Goal: Task Accomplishment & Management: Use online tool/utility

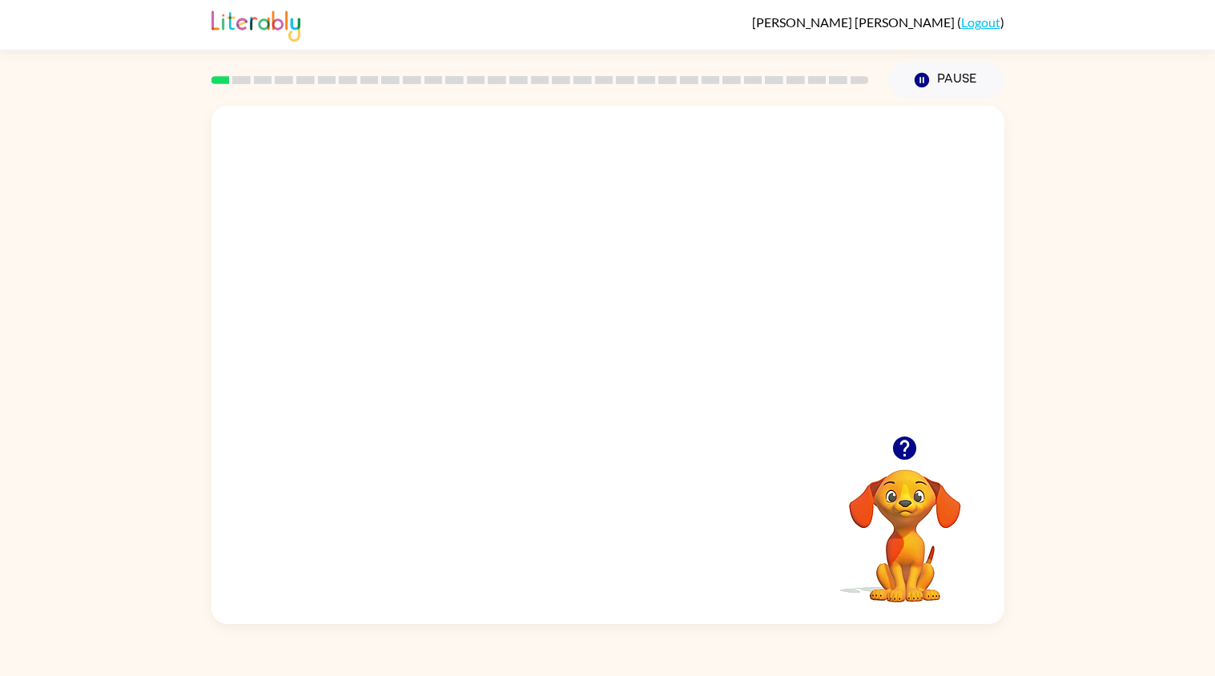
click at [469, 340] on video "Your browser must support playing .mp4 files to use Literably. Please try using…" at bounding box center [607, 271] width 793 height 330
click at [482, 340] on video "Your browser must support playing .mp4 files to use Literably. Please try using…" at bounding box center [607, 271] width 793 height 330
click at [611, 396] on div at bounding box center [608, 373] width 103 height 58
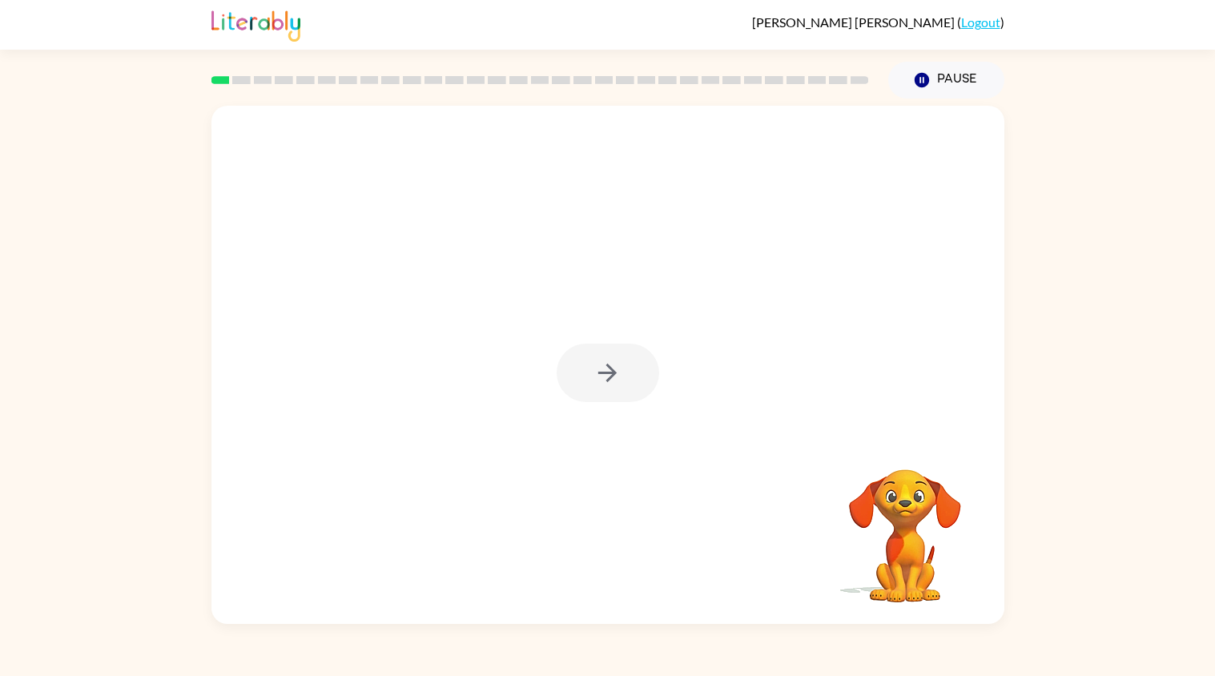
click at [611, 396] on div at bounding box center [608, 373] width 103 height 58
click at [607, 385] on icon "button" at bounding box center [607, 373] width 28 height 28
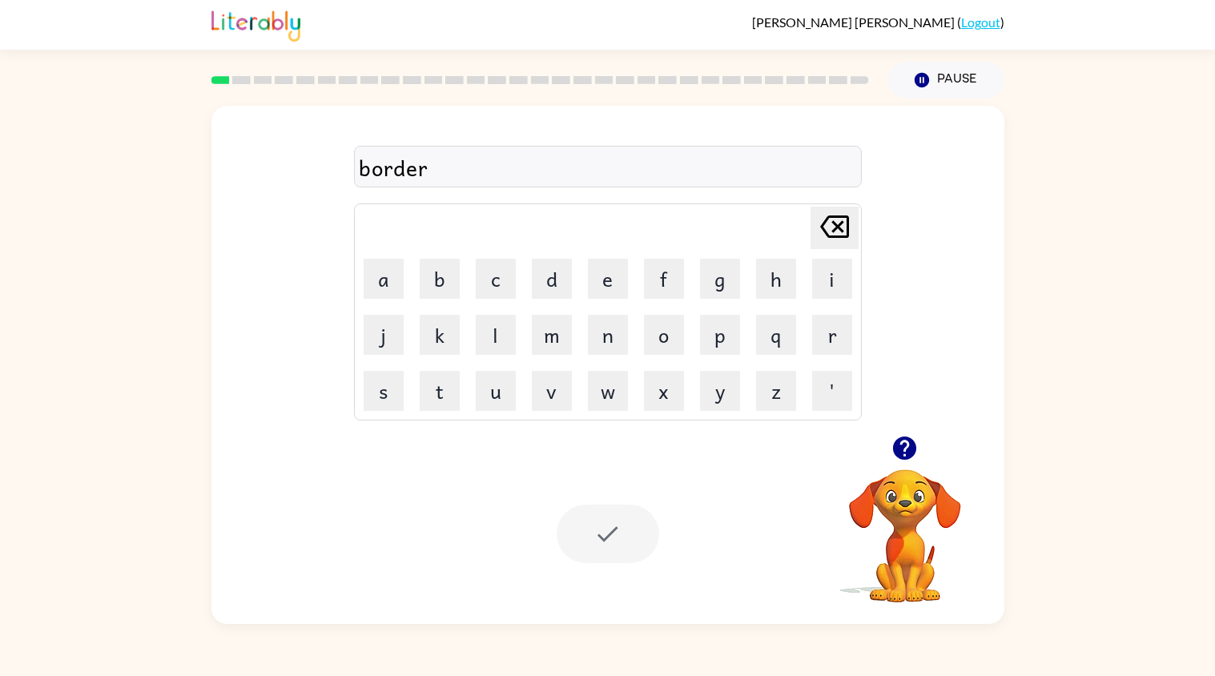
click at [605, 537] on div at bounding box center [608, 534] width 103 height 58
click at [632, 533] on div at bounding box center [608, 534] width 103 height 58
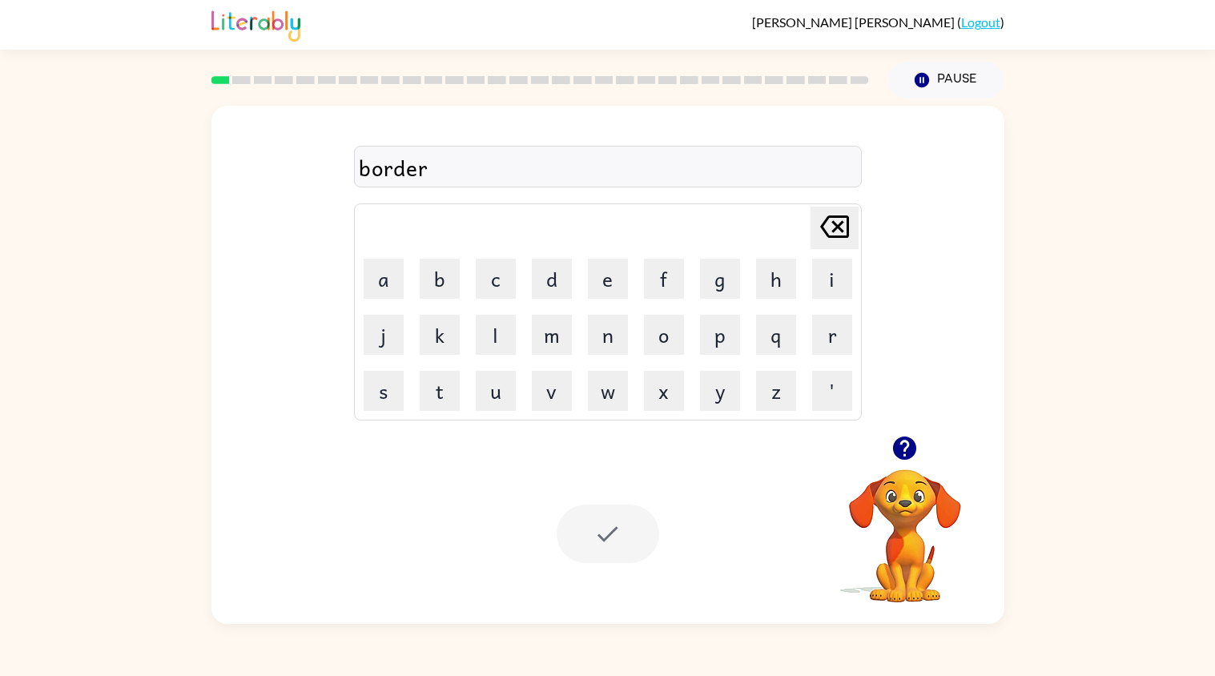
click at [632, 533] on div at bounding box center [608, 534] width 103 height 58
click at [842, 227] on icon "[PERSON_NAME] last character input" at bounding box center [834, 226] width 38 height 38
click at [815, 338] on button "r" at bounding box center [832, 335] width 40 height 40
click at [572, 538] on div at bounding box center [608, 534] width 103 height 58
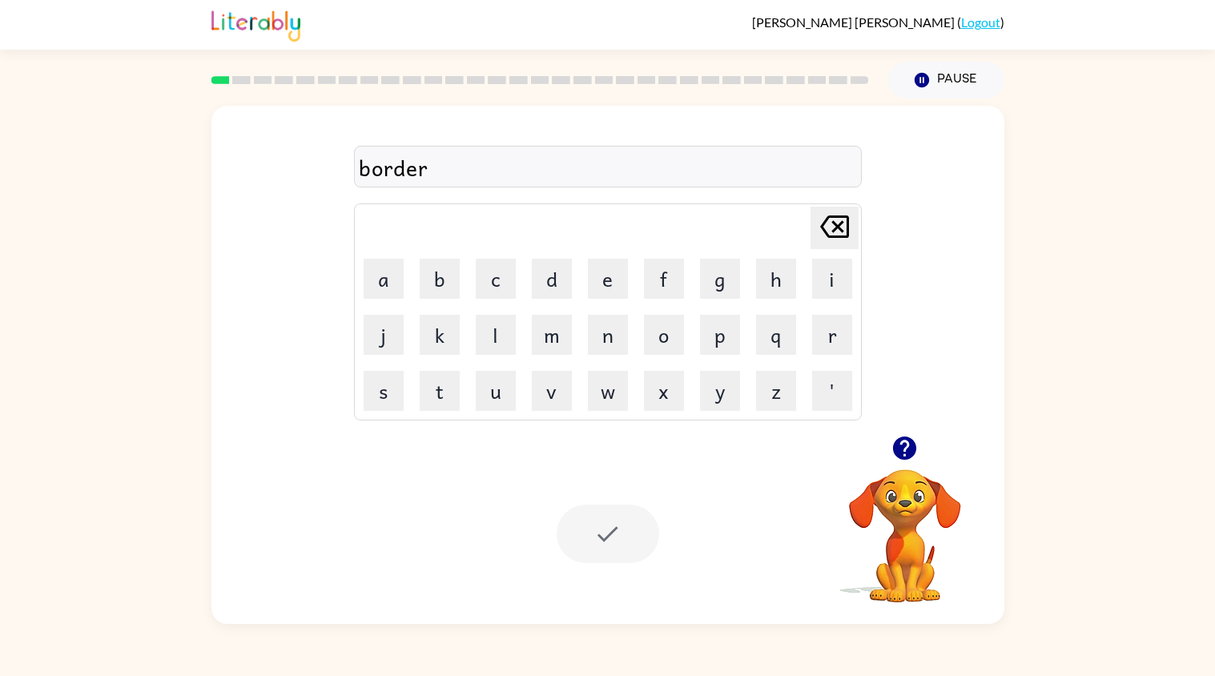
click at [572, 538] on div at bounding box center [608, 534] width 103 height 58
click at [919, 86] on icon "button" at bounding box center [921, 80] width 14 height 14
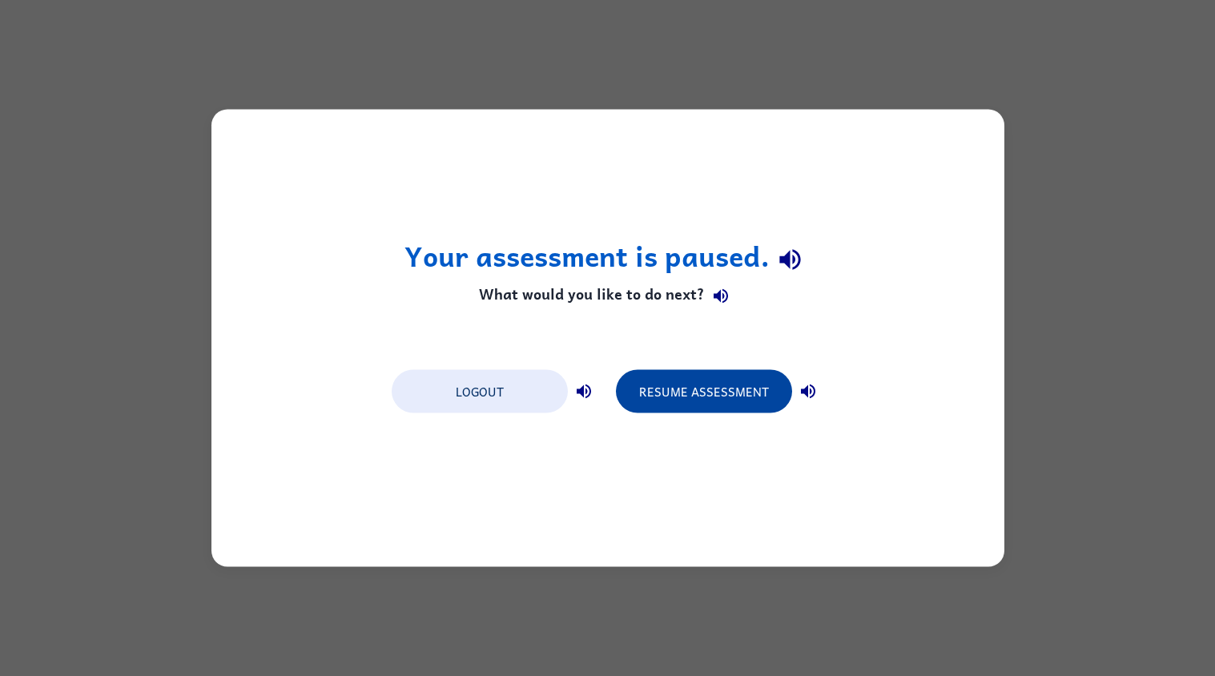
click at [699, 389] on button "Resume Assessment" at bounding box center [704, 391] width 176 height 43
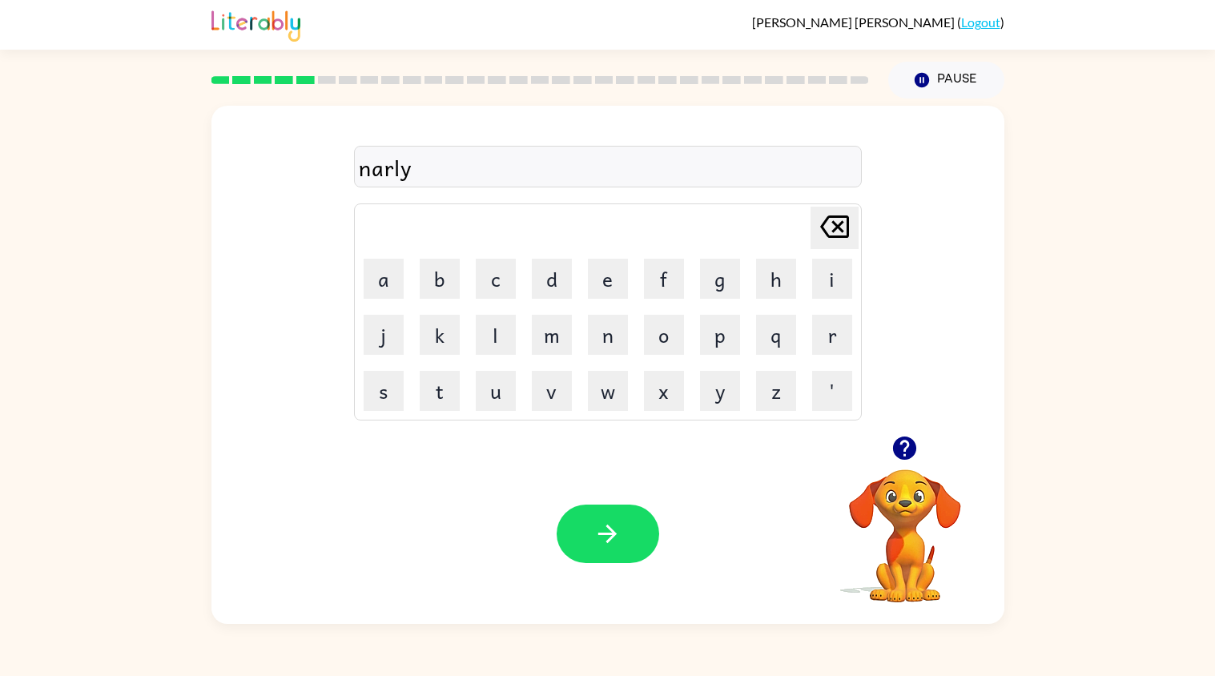
click at [406, 166] on div "narly" at bounding box center [608, 168] width 498 height 34
click at [404, 165] on div "narly" at bounding box center [608, 168] width 498 height 34
click at [403, 174] on div "narly" at bounding box center [608, 168] width 498 height 34
click at [399, 166] on div "narley" at bounding box center [608, 168] width 498 height 34
click at [903, 454] on icon "button" at bounding box center [904, 447] width 23 height 23
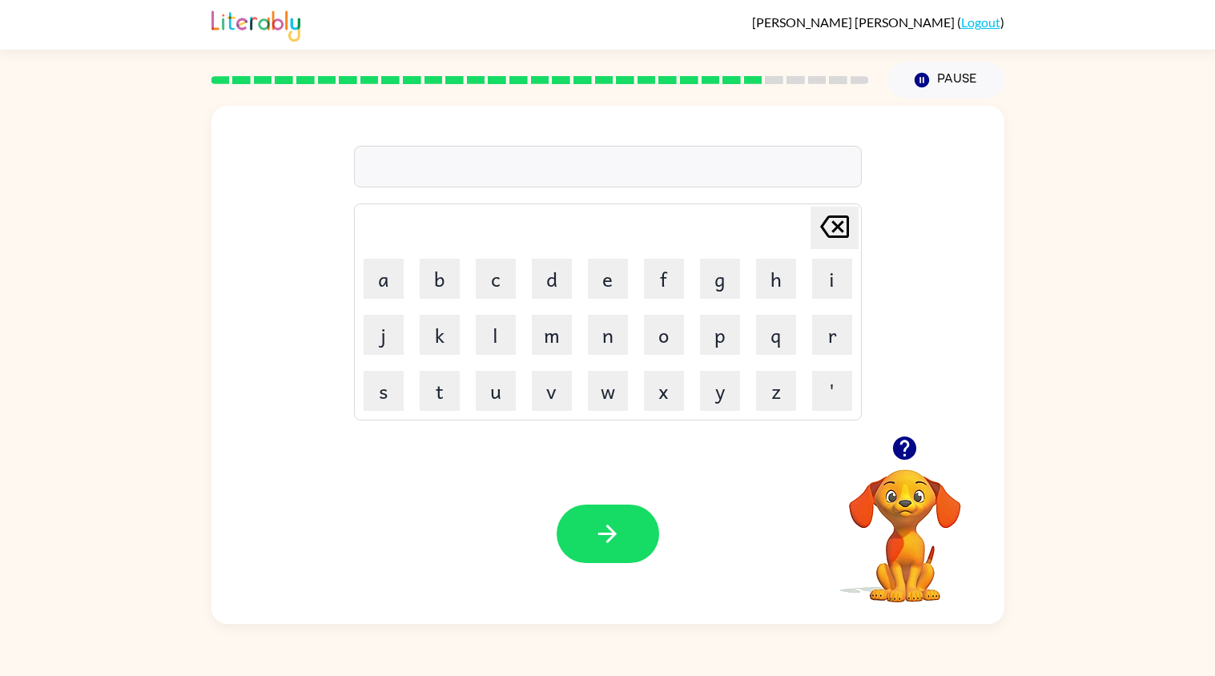
click at [907, 441] on icon "button" at bounding box center [905, 448] width 28 height 28
click at [898, 450] on icon "button" at bounding box center [904, 447] width 23 height 23
